Goal: Transaction & Acquisition: Purchase product/service

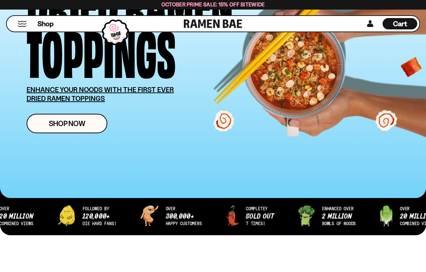
scroll to position [106, 0]
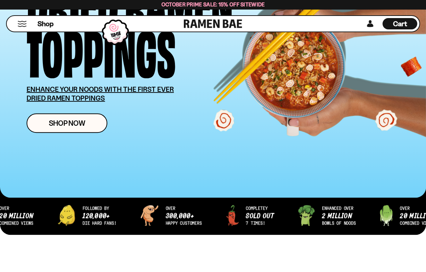
click at [240, 4] on span "October Prime Sale: 15% off Sitewide" at bounding box center [212, 4] width 103 height 7
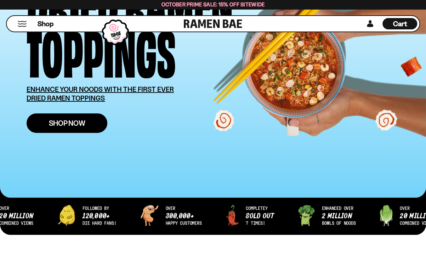
click at [68, 129] on link "Shop Now" at bounding box center [67, 122] width 81 height 19
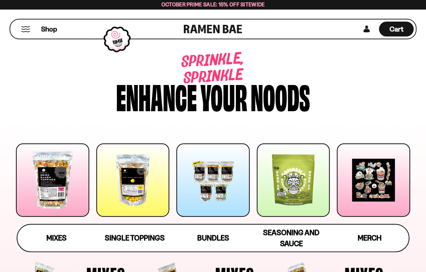
scroll to position [71, 0]
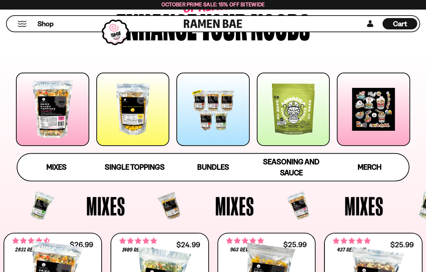
click at [56, 124] on div at bounding box center [52, 109] width 73 height 73
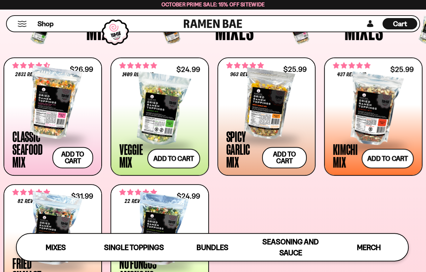
scroll to position [225, 0]
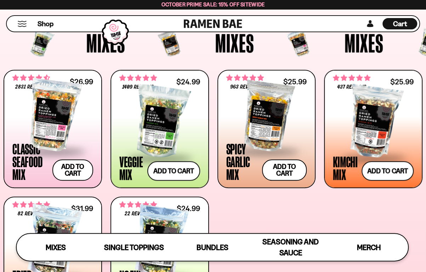
click at [276, 211] on div "**********" at bounding box center [213, 192] width 419 height 245
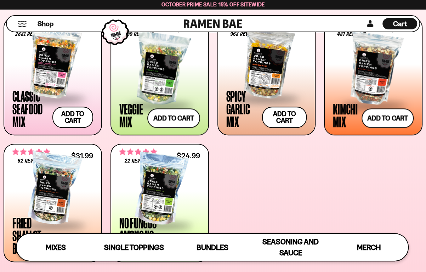
scroll to position [331, 0]
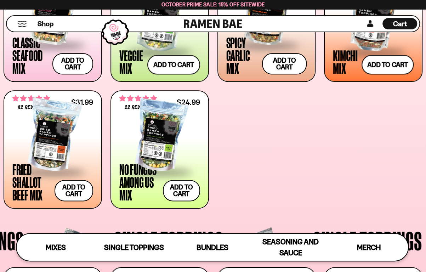
click at [244, 153] on div "**********" at bounding box center [213, 86] width 419 height 245
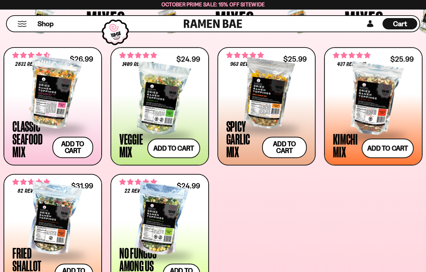
scroll to position [260, 0]
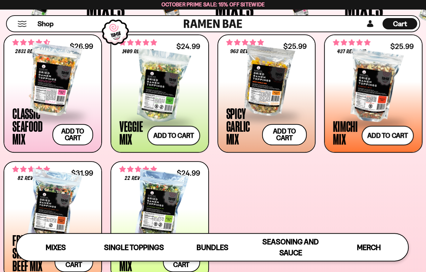
click at [54, 86] on div at bounding box center [52, 79] width 81 height 71
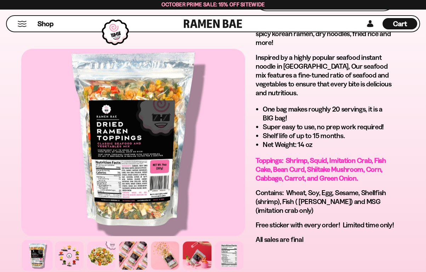
scroll to position [567, 0]
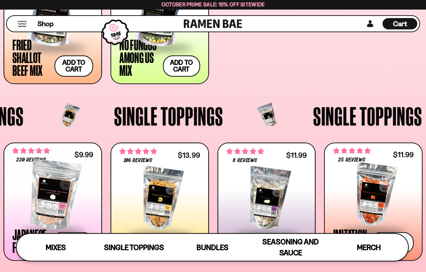
scroll to position [517, 0]
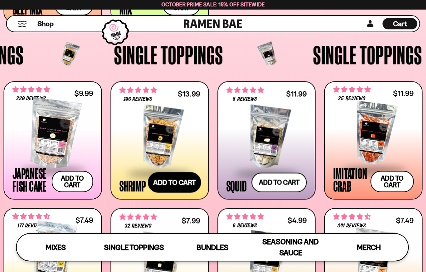
click at [178, 185] on button "Add to cart Add ― Regular price $13.99 Regular price Sale price $13.99 Unit pri…" at bounding box center [174, 182] width 53 height 21
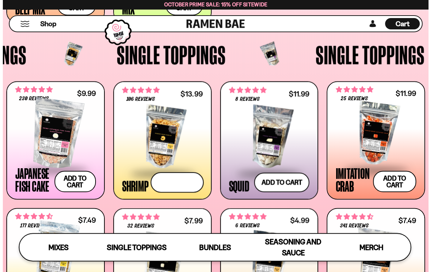
scroll to position [520, 0]
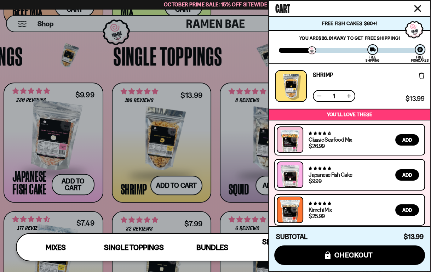
click at [415, 9] on icon "Close cart" at bounding box center [417, 8] width 7 height 7
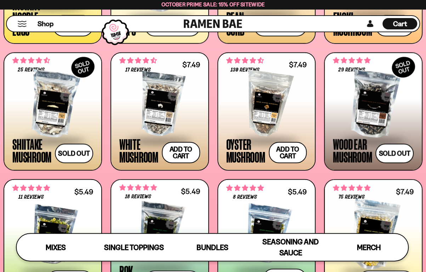
scroll to position [800, 0]
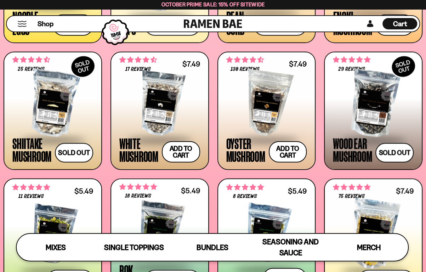
click at [265, 96] on div at bounding box center [266, 103] width 81 height 71
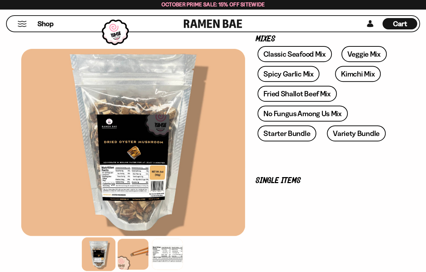
scroll to position [142, 0]
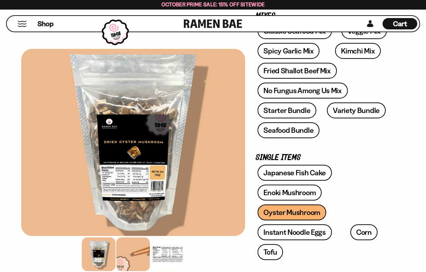
click at [133, 249] on div at bounding box center [133, 254] width 34 height 34
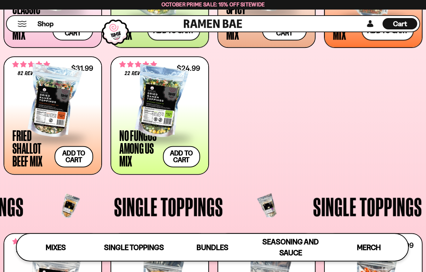
scroll to position [190, 0]
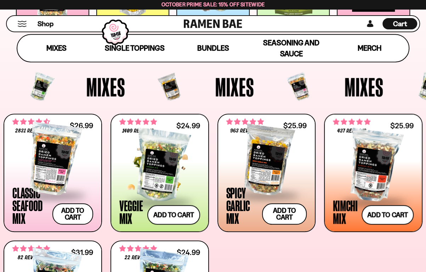
click at [156, 155] on div at bounding box center [159, 165] width 81 height 71
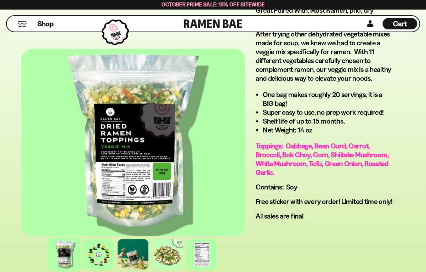
scroll to position [531, 0]
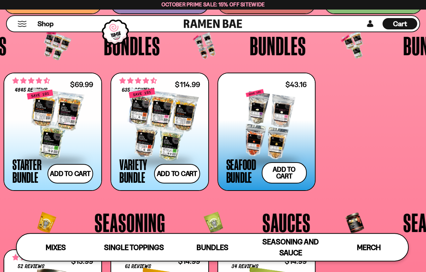
scroll to position [1208, 0]
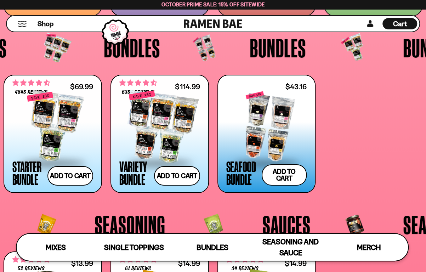
click at [365, 118] on div "**********" at bounding box center [213, 134] width 419 height 118
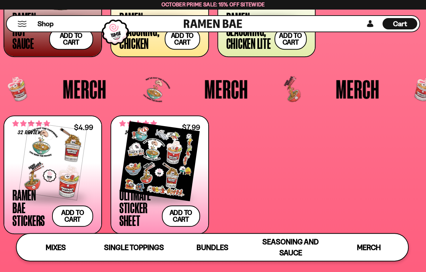
scroll to position [1420, 0]
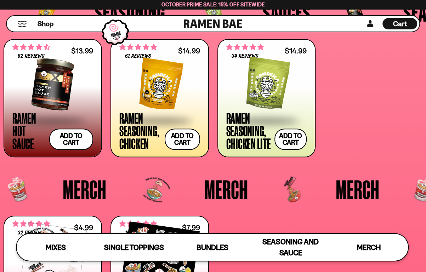
click at [353, 136] on div "**********" at bounding box center [213, 98] width 419 height 118
click at [359, 136] on div "**********" at bounding box center [213, 98] width 419 height 118
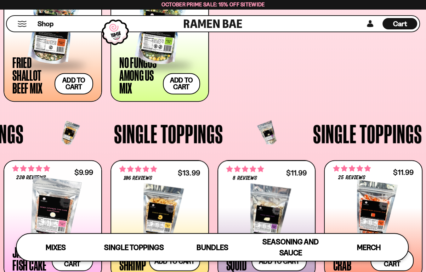
scroll to position [535, 0]
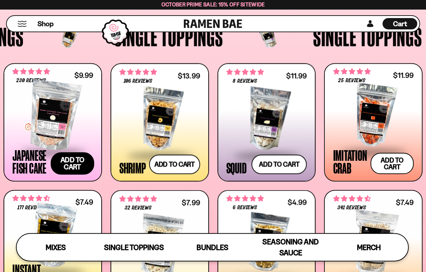
click at [64, 163] on button "Add to cart Add ― Regular price $9.99 Regular price Sale price $9.99 Unit price…" at bounding box center [73, 163] width 44 height 22
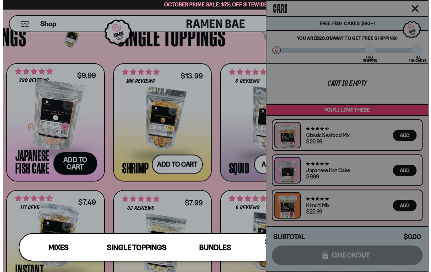
scroll to position [538, 0]
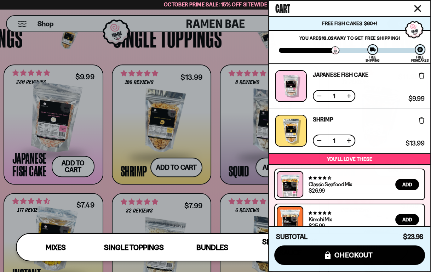
click at [167, 54] on div at bounding box center [215, 136] width 431 height 272
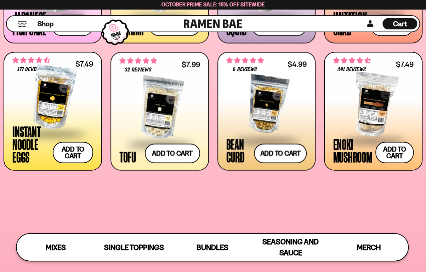
scroll to position [677, 0]
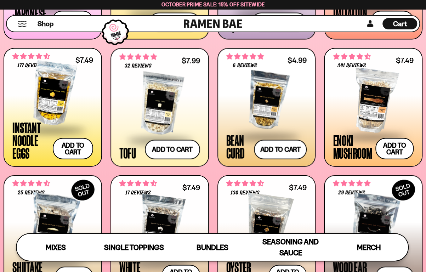
click at [402, 24] on span "Cart" at bounding box center [400, 23] width 14 height 8
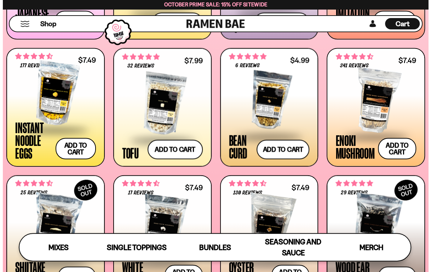
scroll to position [681, 0]
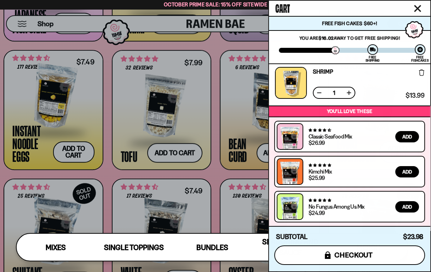
click at [336, 255] on span "checkout" at bounding box center [354, 255] width 39 height 8
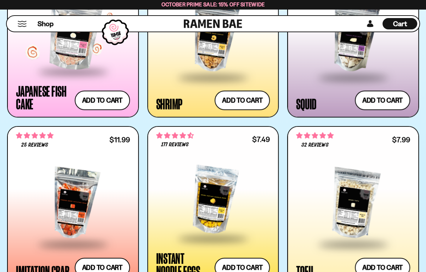
scroll to position [991, 0]
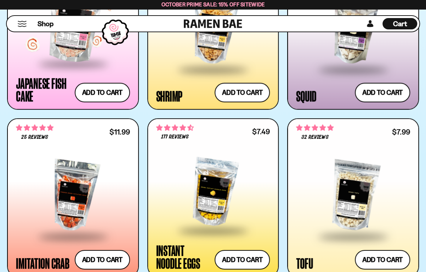
click at [35, 79] on div "Japanese Fish Cake" at bounding box center [43, 89] width 55 height 25
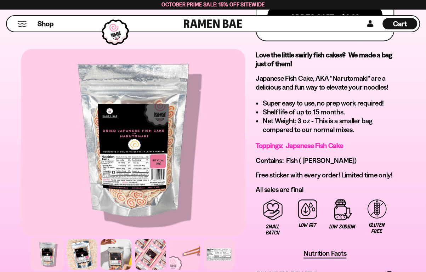
scroll to position [496, 0]
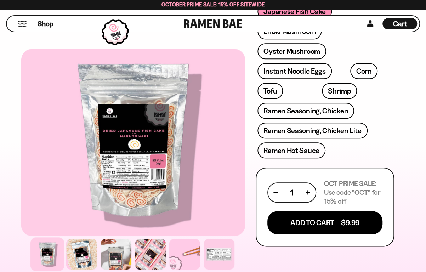
scroll to position [212, 0]
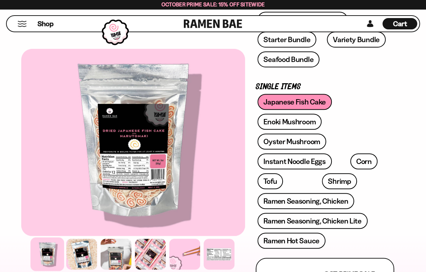
click at [399, 215] on div "230 reviews Japanese Fish Cake 3oz FREE SHIPPING on all US orders above $40! Mi…" at bounding box center [325, 236] width 160 height 783
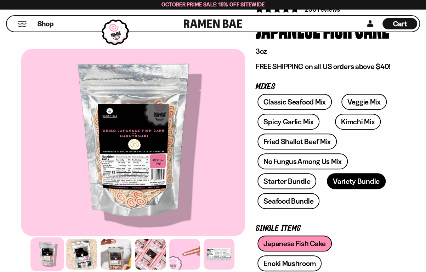
scroll to position [71, 0]
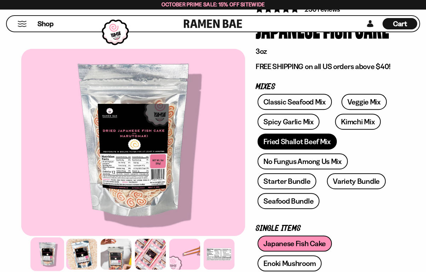
click at [286, 140] on link "Fried Shallot Beef Mix" at bounding box center [296, 141] width 79 height 16
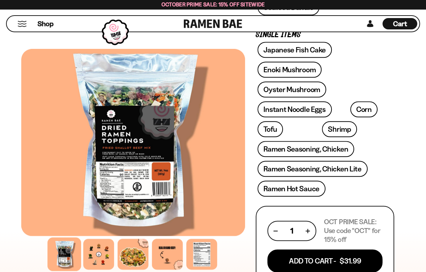
scroll to position [390, 0]
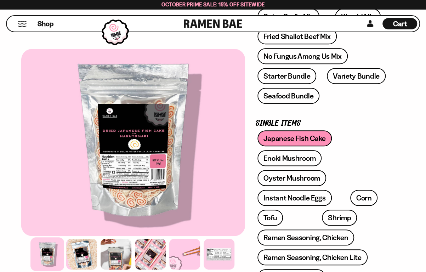
scroll to position [177, 0]
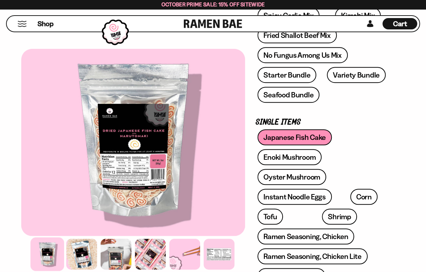
click at [393, 136] on div "Japanese Fish Cake Enoki Mushroom Oyster Mushroom Instant Noodle Eggs Corn" at bounding box center [325, 208] width 138 height 159
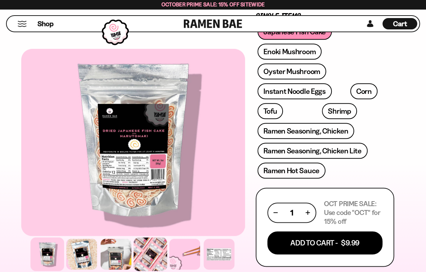
scroll to position [283, 0]
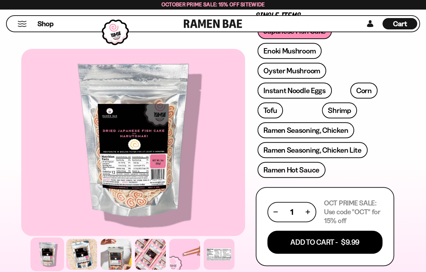
click at [403, 149] on div "230 reviews Japanese Fish Cake 3oz FREE SHIPPING on all US orders above $40! Mi…" at bounding box center [325, 165] width 160 height 783
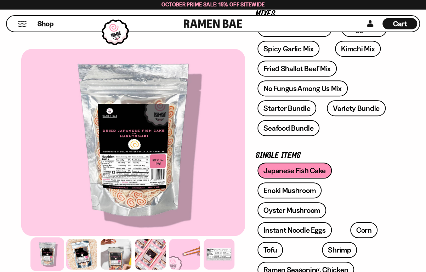
scroll to position [106, 0]
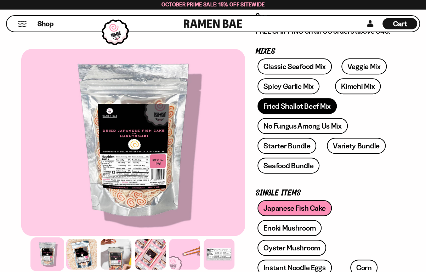
click at [298, 107] on link "Fried Shallot Beef Mix" at bounding box center [296, 106] width 79 height 16
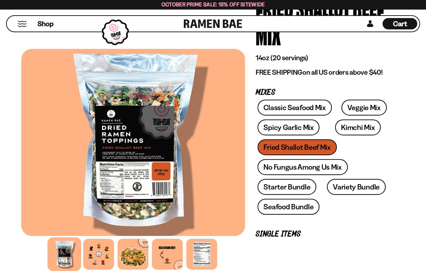
scroll to position [106, 0]
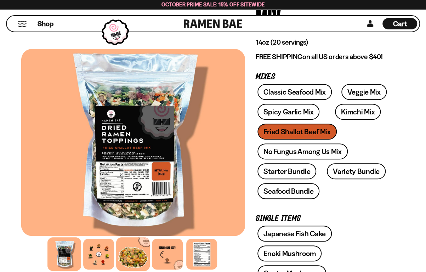
click at [133, 257] on div at bounding box center [133, 254] width 34 height 34
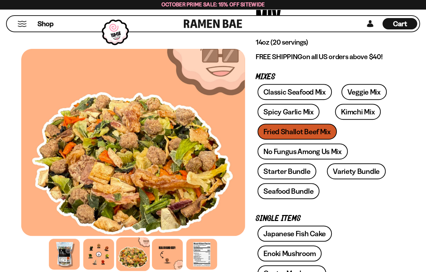
click at [372, 194] on div "Classic Seafood Mix Veggie Mix Spicy Garlic Mix Kimchi Mix Fried Shallot Beef M…" at bounding box center [325, 143] width 138 height 119
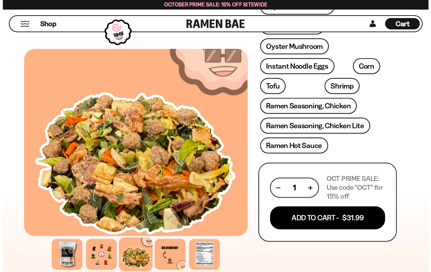
scroll to position [354, 0]
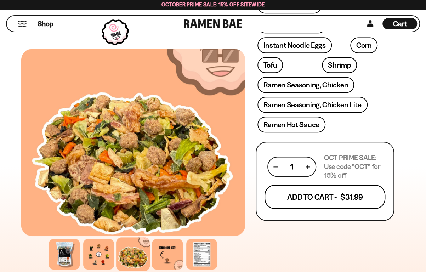
click at [333, 185] on button "Add To Cart - $31.99" at bounding box center [325, 197] width 121 height 24
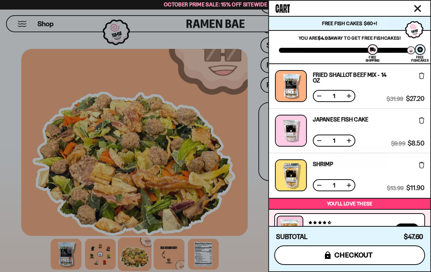
click at [344, 255] on span "checkout" at bounding box center [354, 255] width 39 height 8
